Goal: Use online tool/utility: Utilize a website feature to perform a specific function

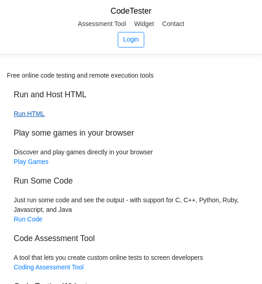
click at [38, 114] on link "Run HTML" at bounding box center [29, 113] width 31 height 7
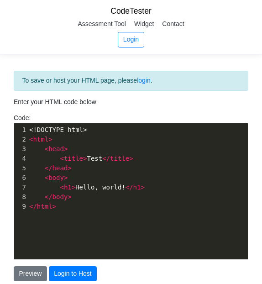
click at [48, 140] on span "html" at bounding box center [41, 139] width 16 height 7
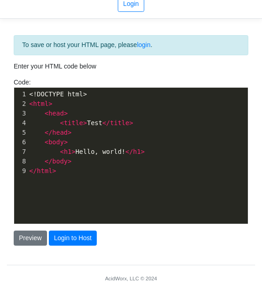
scroll to position [37, 0]
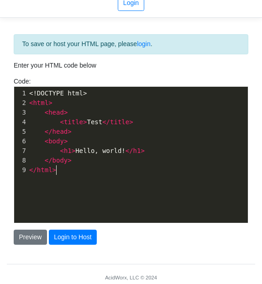
click at [79, 174] on pre "</ html >" at bounding box center [137, 170] width 221 height 10
click at [32, 237] on button "Preview" at bounding box center [30, 238] width 33 height 16
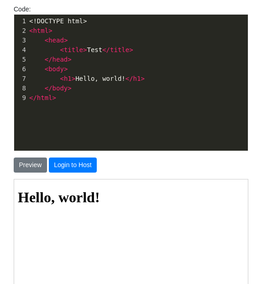
scroll to position [4, 0]
click at [90, 120] on div "xxxxxxxxxx 1 <!DOCTYPE html> 2 < html > 3 < head > 4 < title > Test </ title > …" at bounding box center [138, 90] width 248 height 150
click at [82, 89] on pre "</ body >" at bounding box center [137, 89] width 221 height 10
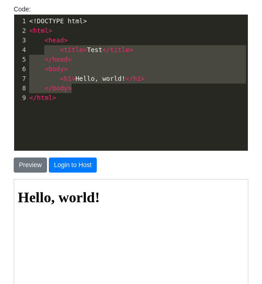
type textarea "<head> <title>Test</title> </head> <body> <h1>Hello, world!</h1> </body>"
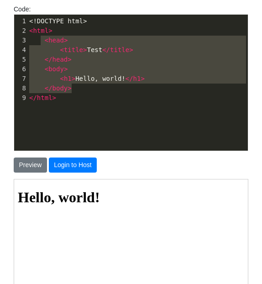
drag, startPoint x: 82, startPoint y: 89, endPoint x: 42, endPoint y: 41, distance: 62.9
click at [42, 41] on div "1 <!DOCTYPE html> 2 < html > 3 < head > 4 < title > Test </ title > 5 </ head >…" at bounding box center [137, 59] width 221 height 86
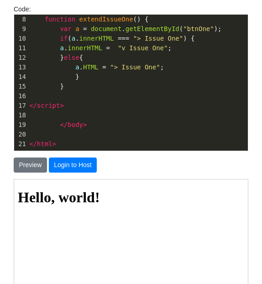
scroll to position [88, 0]
click at [37, 166] on button "Preview" at bounding box center [30, 166] width 33 height 16
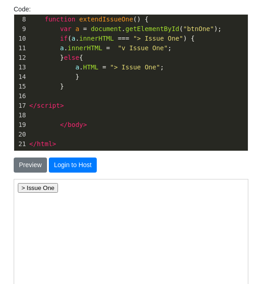
click at [37, 190] on button "> Issue One" at bounding box center [37, 188] width 40 height 10
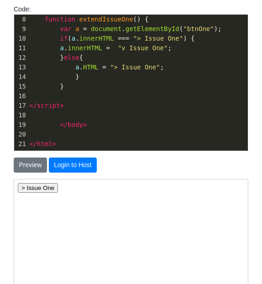
click at [37, 190] on button "> Issue One" at bounding box center [37, 188] width 40 height 10
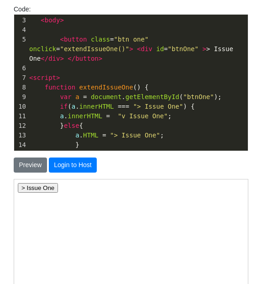
scroll to position [0, 0]
